Goal: Unclear

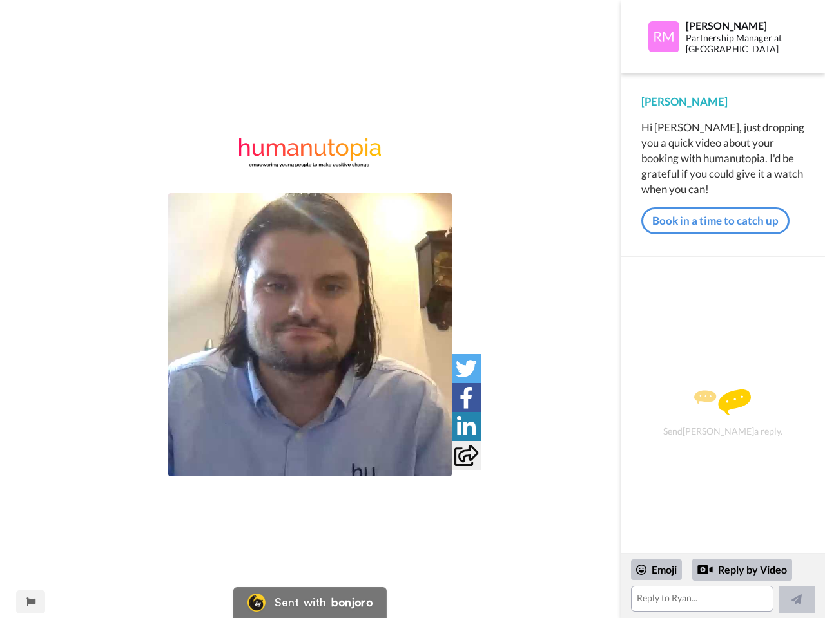
click at [310, 335] on img at bounding box center [309, 334] width 283 height 283
click at [466, 368] on icon at bounding box center [465, 368] width 21 height 21
click at [466, 397] on icon at bounding box center [466, 397] width 14 height 21
click at [466, 426] on icon at bounding box center [466, 426] width 19 height 21
click at [466, 455] on icon at bounding box center [466, 455] width 24 height 21
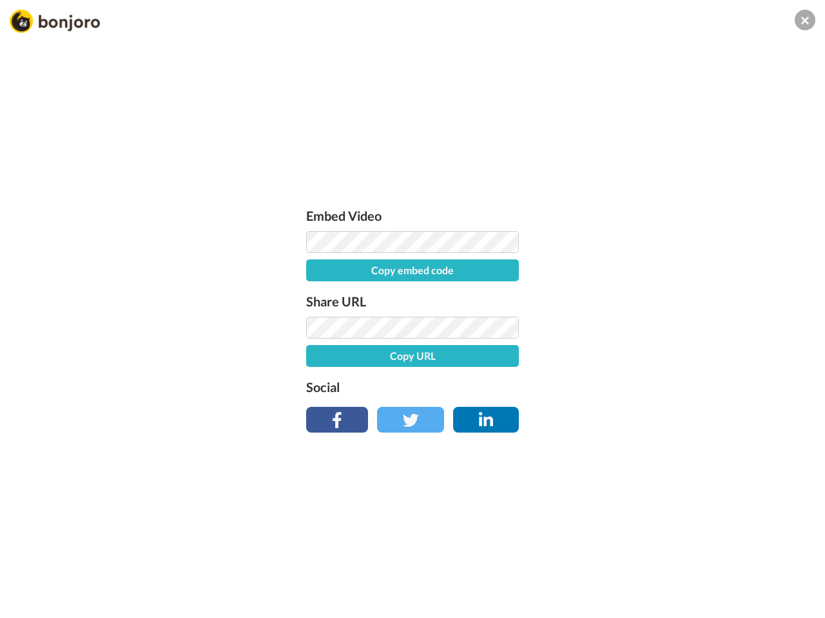
click at [30, 602] on div "Embed Video Copy embed code Share URL Copy URL Social" at bounding box center [412, 379] width 825 height 618
click at [722, 586] on div "Embed Video Copy embed code Share URL Copy URL Social" at bounding box center [412, 379] width 825 height 618
click at [656, 570] on div "Embed Video Copy embed code Share URL Copy URL Social" at bounding box center [412, 379] width 825 height 618
click at [742, 570] on div "Embed Video Copy embed code Share URL Copy URL Social" at bounding box center [412, 379] width 825 height 618
click at [796, 600] on div "Embed Video Copy embed code Share URL Copy URL Social" at bounding box center [412, 379] width 825 height 618
